Goal: Check status: Check status

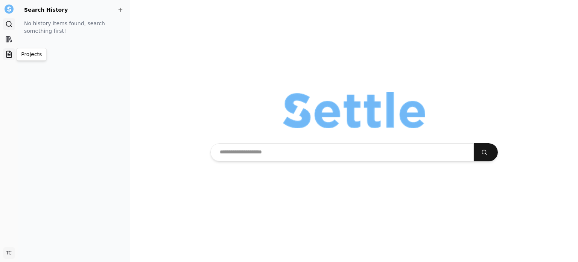
click at [11, 57] on icon at bounding box center [8, 54] width 5 height 6
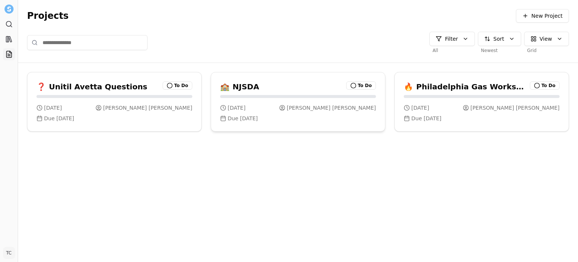
click at [313, 117] on div "Due [DATE]" at bounding box center [298, 118] width 156 height 8
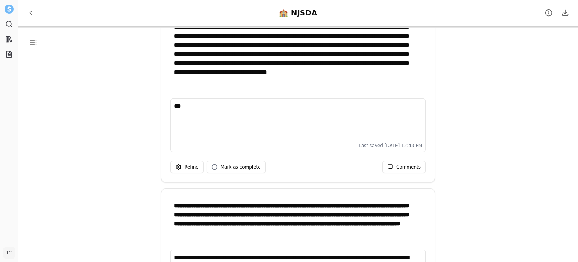
scroll to position [5659, 0]
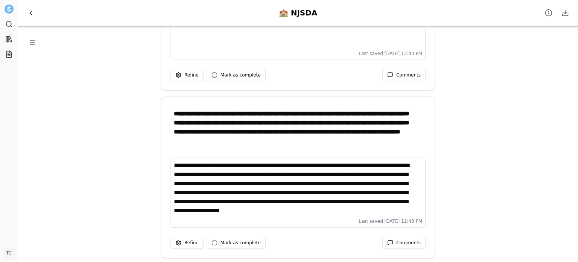
click at [26, 15] on button "Back to Projects" at bounding box center [31, 13] width 14 height 14
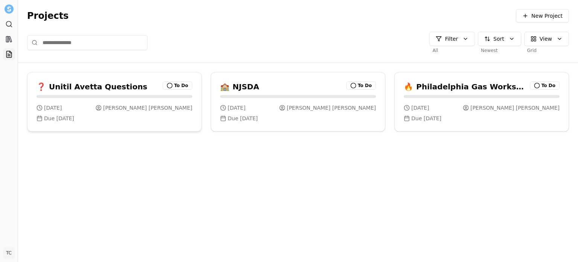
click at [96, 102] on div "[DATE] [PERSON_NAME] Due [DATE]" at bounding box center [114, 113] width 174 height 36
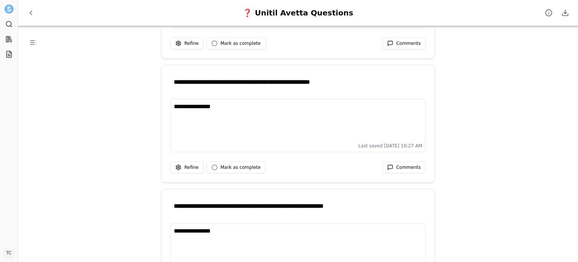
scroll to position [1151, 0]
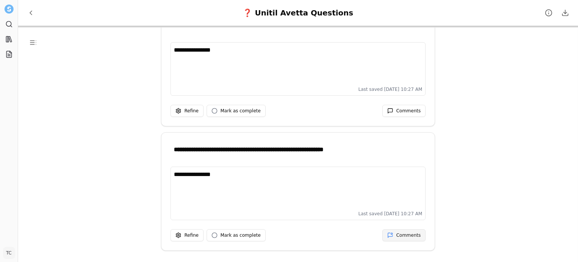
click at [401, 232] on span "Comments" at bounding box center [408, 235] width 24 height 6
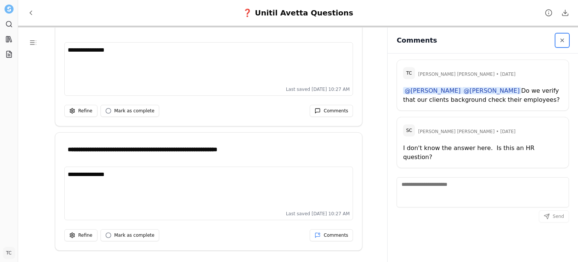
click at [563, 45] on button "Close sidebar" at bounding box center [563, 41] width 14 height 14
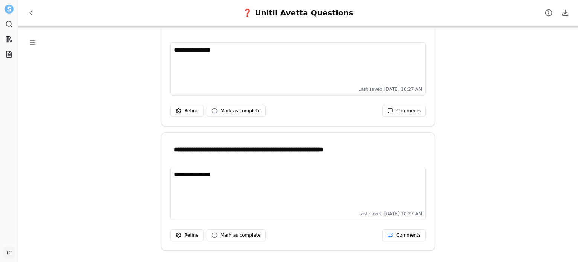
click at [95, 129] on div "**********" at bounding box center [298, 158] width 560 height 262
